Goal: Task Accomplishment & Management: Manage account settings

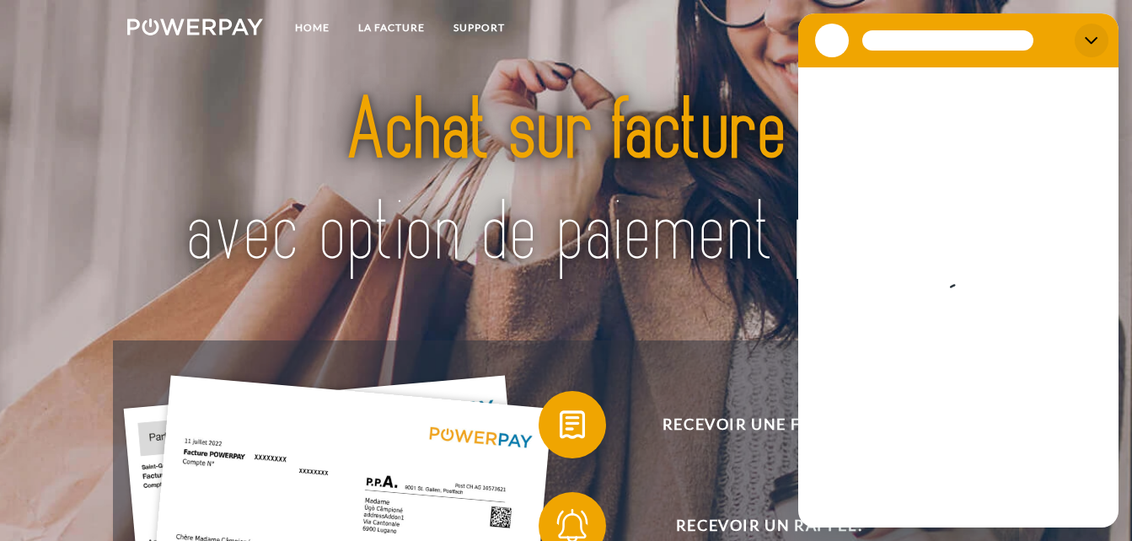
click at [1085, 40] on icon "Fermer" at bounding box center [1091, 40] width 13 height 13
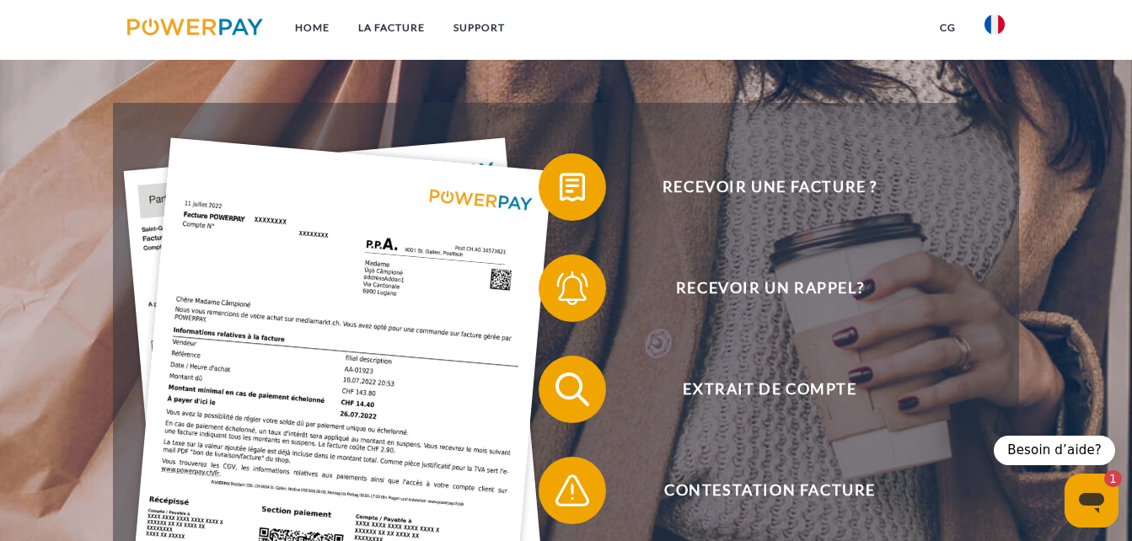
scroll to position [228, 0]
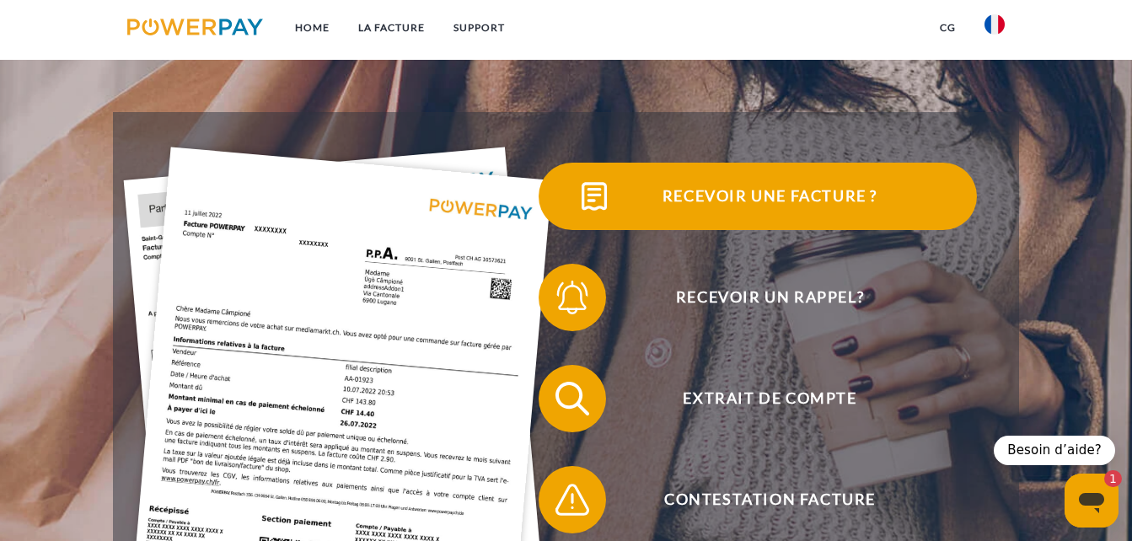
click at [805, 199] on span "Recevoir une facture ?" at bounding box center [769, 196] width 413 height 67
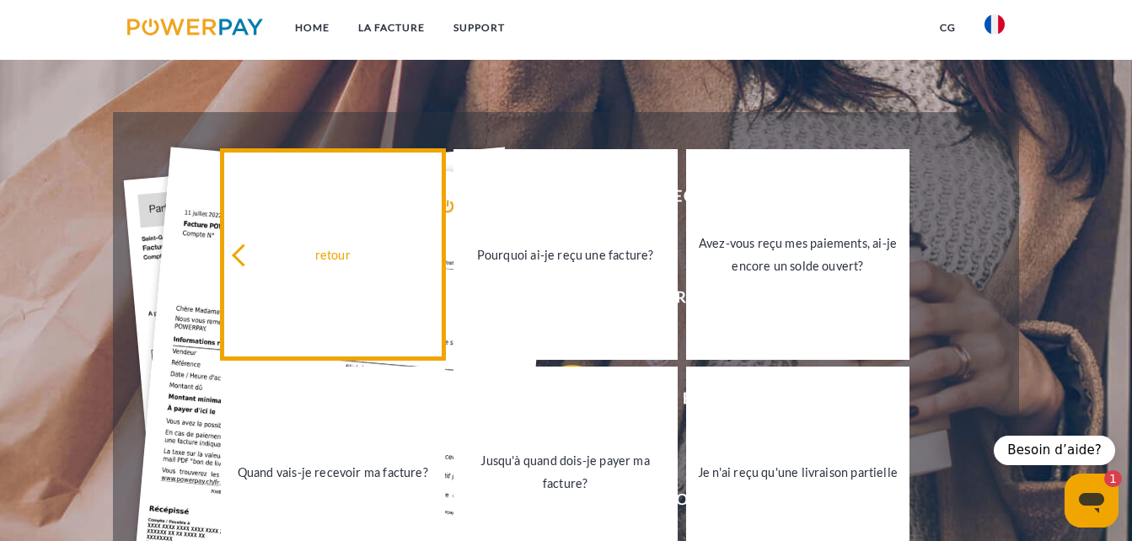
click at [316, 271] on link "retour" at bounding box center [333, 254] width 224 height 211
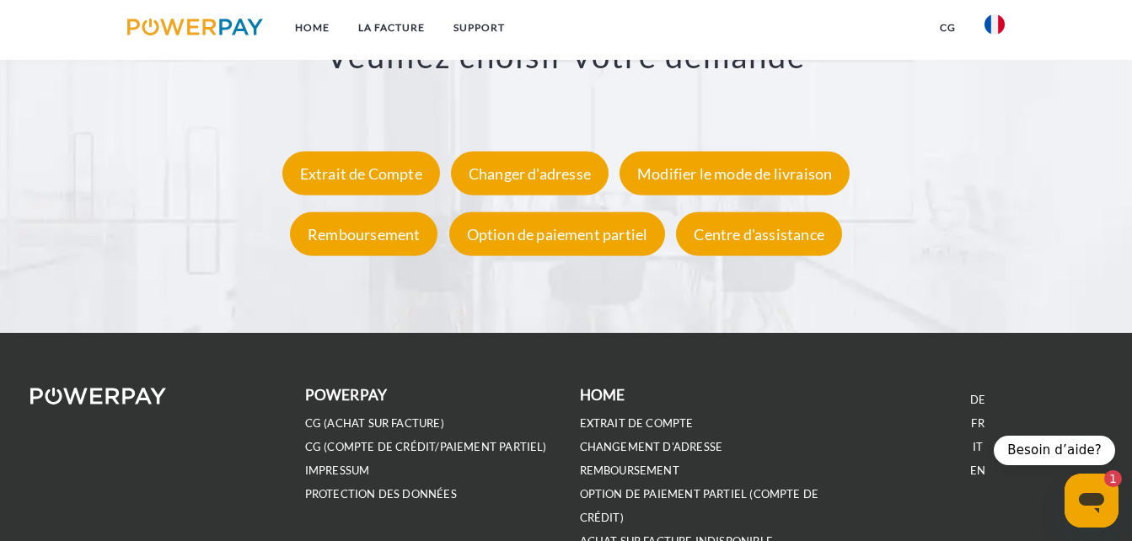
scroll to position [3143, 0]
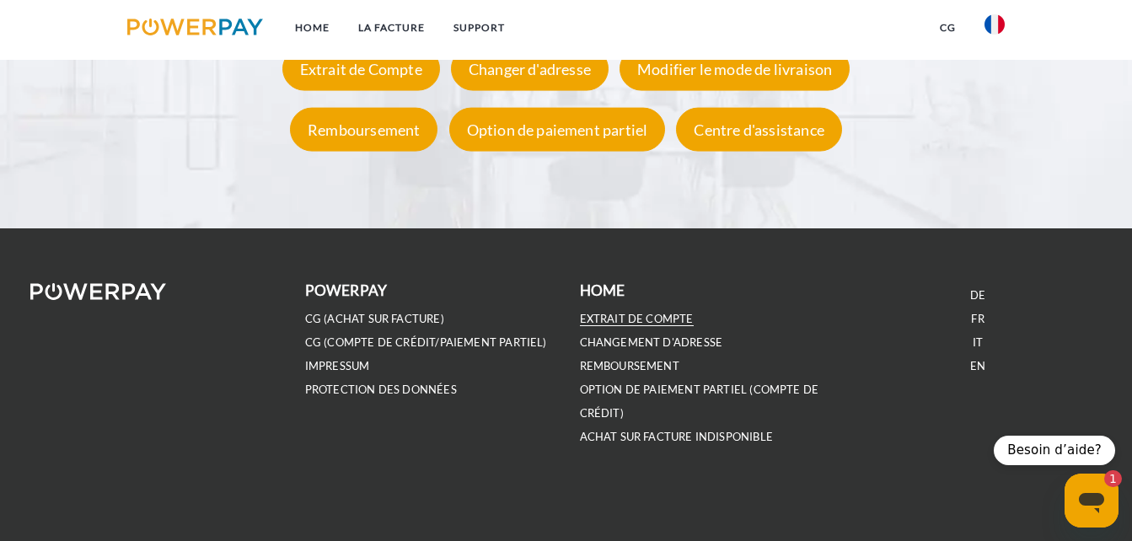
click at [637, 324] on link "EXTRAIT DE COMPTE" at bounding box center [637, 319] width 114 height 14
type textarea "*"
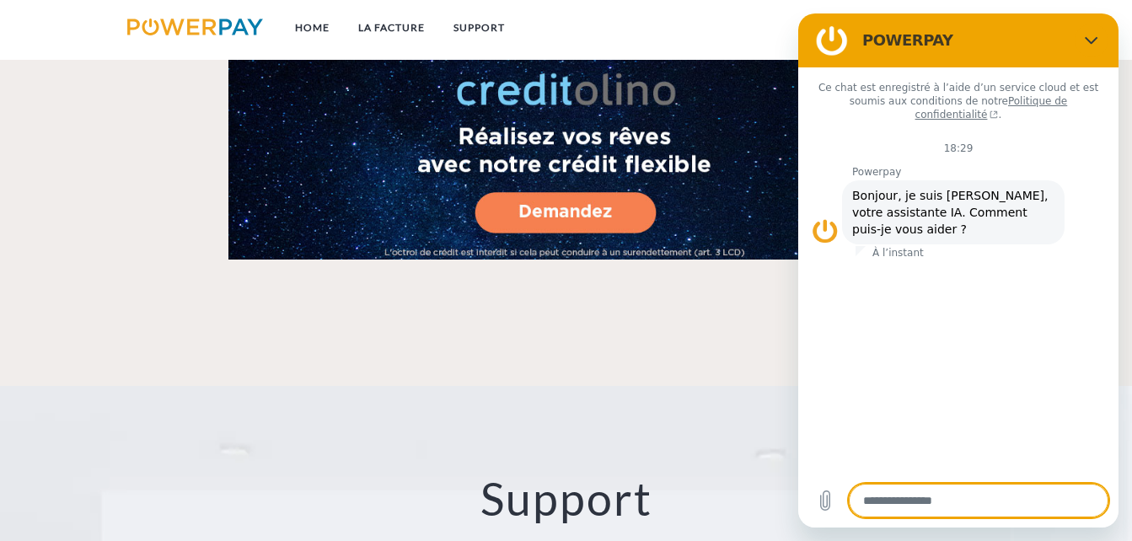
scroll to position [3143, 0]
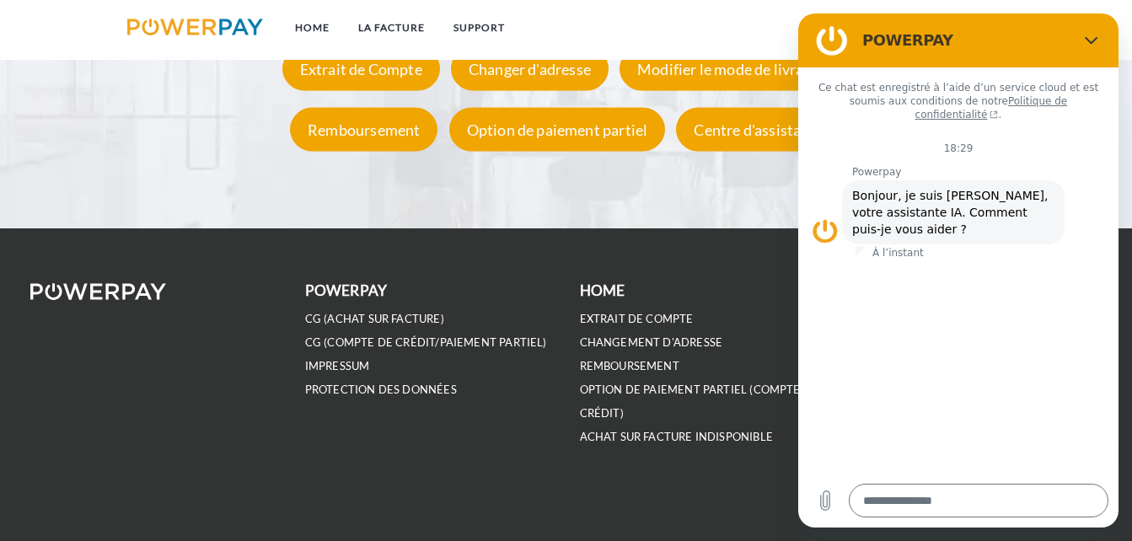
click at [442, 485] on div "POWERPAY CG (achat sur facture) CG (Compte de crédit/paiement partiel) IMPRESSU…" at bounding box center [566, 385] width 1098 height 212
click at [1085, 46] on icon "Fermer" at bounding box center [1091, 40] width 13 height 13
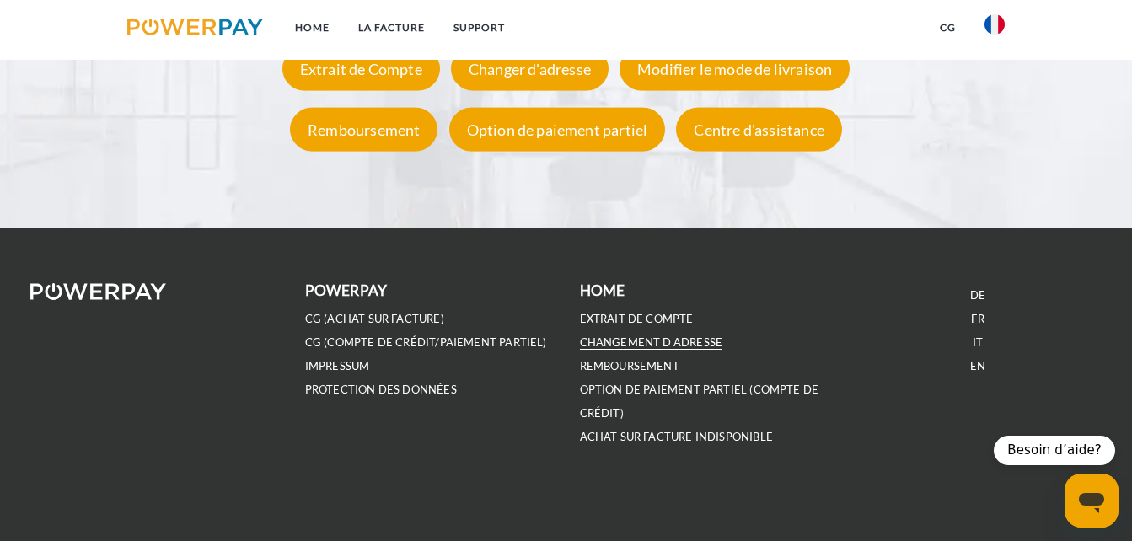
click at [674, 339] on link "Changement d'adresse" at bounding box center [651, 342] width 143 height 14
type textarea "*"
